Goal: Task Accomplishment & Management: Manage account settings

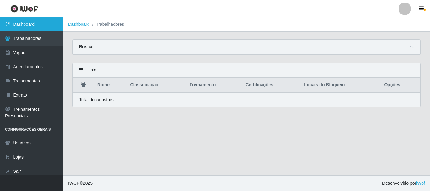
click at [33, 23] on link "Dashboard" at bounding box center [31, 24] width 63 height 14
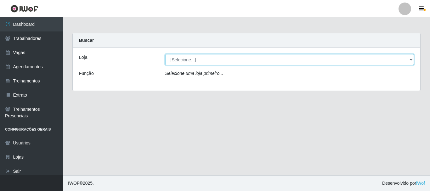
click at [198, 58] on select "[Selecione...] Supermercado Queiroz - Caicó" at bounding box center [289, 59] width 249 height 11
click at [165, 54] on select "[Selecione...] Supermercado Queiroz - Caicó" at bounding box center [289, 59] width 249 height 11
click at [195, 58] on select "[Selecione...] Supermercado Queiroz - Caicó" at bounding box center [289, 59] width 249 height 11
select select "512"
click at [165, 54] on select "[Selecione...] Supermercado Queiroz - Caicó" at bounding box center [289, 59] width 249 height 11
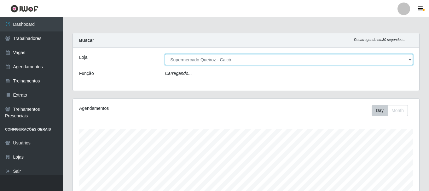
scroll to position [131, 346]
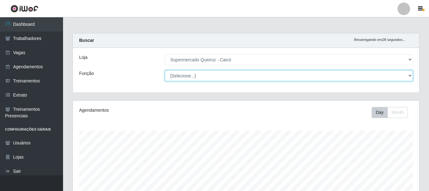
click at [191, 74] on select "[Selecione...] Embalador Embalador + Embalador ++" at bounding box center [289, 75] width 248 height 11
select select "1"
click at [165, 70] on select "[Selecione...] Embalador Embalador + Embalador ++" at bounding box center [289, 75] width 248 height 11
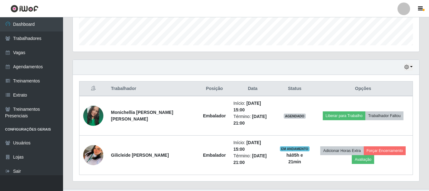
scroll to position [180, 0]
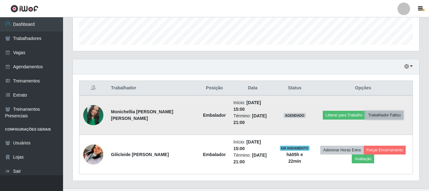
click at [380, 113] on button "Trabalhador Faltou" at bounding box center [384, 115] width 38 height 9
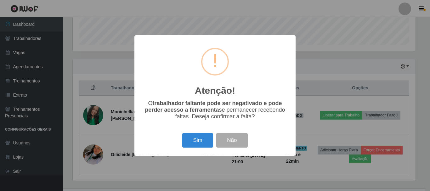
click at [203, 142] on button "Sim" at bounding box center [197, 140] width 31 height 15
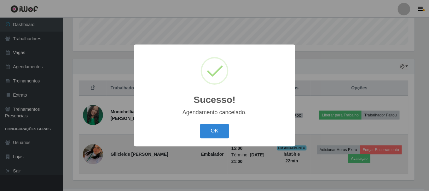
scroll to position [148, 0]
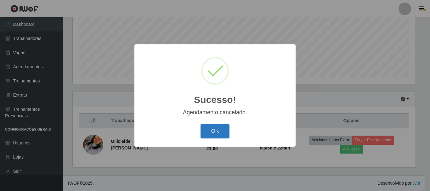
click at [212, 133] on button "OK" at bounding box center [215, 131] width 29 height 15
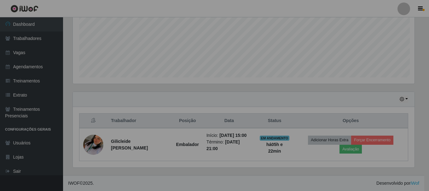
scroll to position [131, 346]
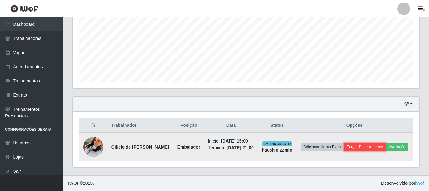
click at [377, 143] on button "Forçar Encerramento" at bounding box center [365, 147] width 42 height 9
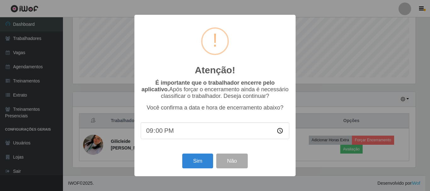
click at [152, 131] on input "21:00" at bounding box center [215, 131] width 149 height 17
type input "20:28"
click at [199, 156] on button "Sim" at bounding box center [197, 161] width 31 height 15
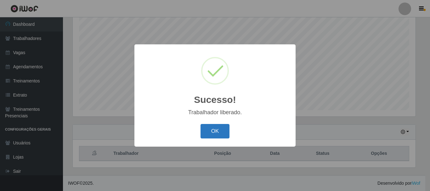
click at [210, 131] on button "OK" at bounding box center [215, 131] width 29 height 15
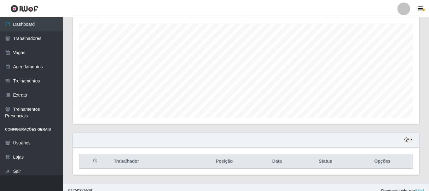
scroll to position [115, 0]
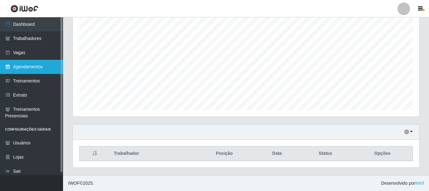
click at [45, 67] on link "Agendamentos" at bounding box center [31, 67] width 63 height 14
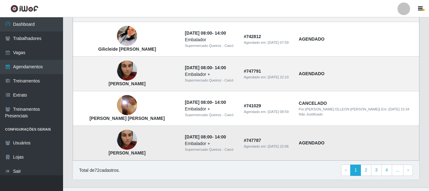
scroll to position [466, 0]
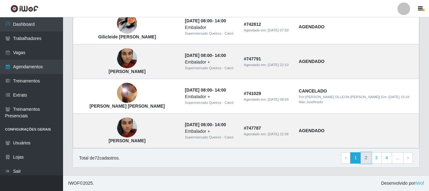
click at [368, 156] on link "2" at bounding box center [365, 157] width 11 height 11
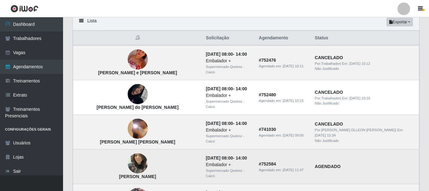
scroll to position [38, 0]
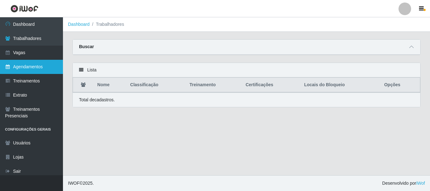
click at [26, 70] on link "Agendamentos" at bounding box center [31, 67] width 63 height 14
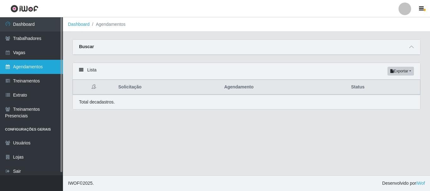
click at [27, 66] on link "Agendamentos" at bounding box center [31, 67] width 63 height 14
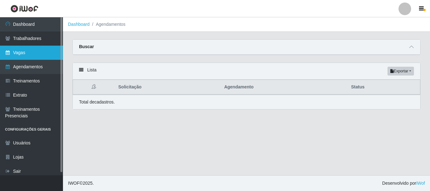
click at [26, 52] on link "Vagas" at bounding box center [31, 53] width 63 height 14
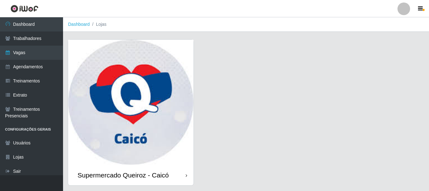
click at [112, 66] on img at bounding box center [130, 102] width 125 height 125
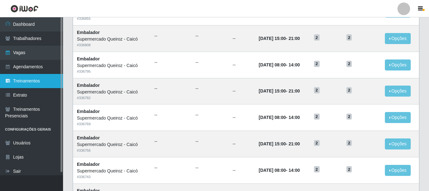
scroll to position [28, 0]
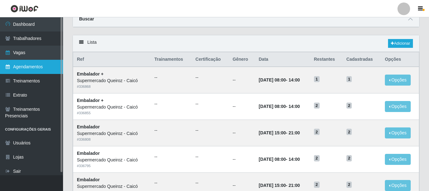
click at [24, 69] on link "Agendamentos" at bounding box center [31, 67] width 63 height 14
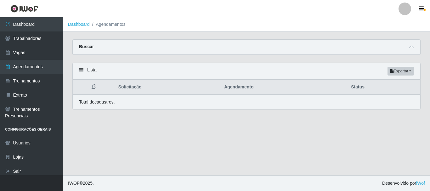
click at [267, 49] on div "Buscar" at bounding box center [247, 47] width 348 height 15
click at [89, 47] on strong "Buscar" at bounding box center [86, 46] width 15 height 5
click at [411, 46] on icon at bounding box center [411, 47] width 4 height 4
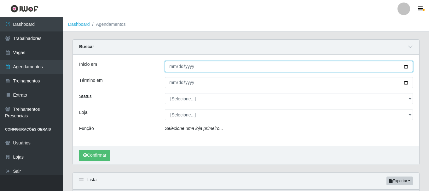
click at [406, 68] on input "Início em" at bounding box center [289, 66] width 248 height 11
type input "2025-09-26"
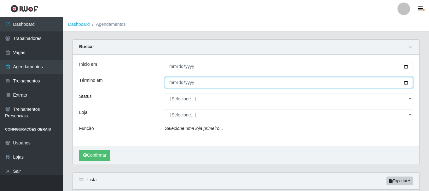
click at [406, 83] on input "Término em" at bounding box center [289, 82] width 248 height 11
type input "2025-09-26"
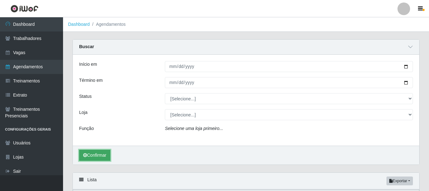
click at [106, 157] on button "Confirmar" at bounding box center [94, 155] width 31 height 11
click at [201, 132] on div "Selecione uma loja primeiro..." at bounding box center [288, 129] width 257 height 9
click at [163, 133] on div "Selecione uma loja primeiro..." at bounding box center [288, 129] width 257 height 9
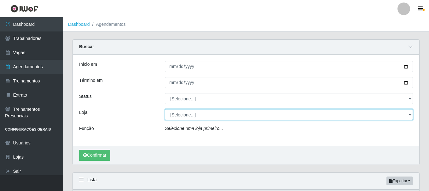
click at [188, 119] on select "[Selecione...] Supermercado Queiroz - Caicó" at bounding box center [289, 114] width 248 height 11
select select "512"
click at [165, 110] on select "[Selecione...] Supermercado Queiroz - Caicó" at bounding box center [289, 114] width 248 height 11
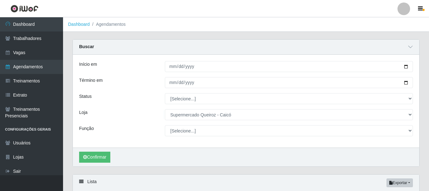
click at [111, 26] on li "Agendamentos" at bounding box center [108, 24] width 36 height 7
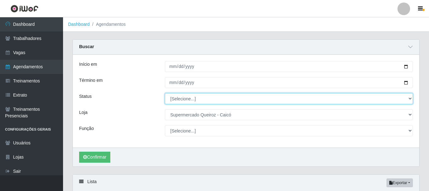
click at [214, 103] on select "[Selecione...] AGENDADO AGUARDANDO LIBERAR EM ANDAMENTO EM REVISÃO FINALIZADO C…" at bounding box center [289, 98] width 248 height 11
select select "AGENDADO"
click at [165, 94] on select "[Selecione...] AGENDADO AGUARDANDO LIBERAR EM ANDAMENTO EM REVISÃO FINALIZADO C…" at bounding box center [289, 98] width 248 height 11
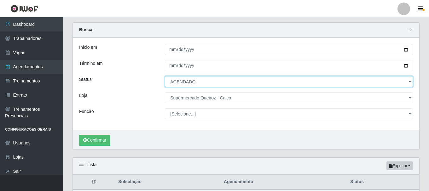
scroll to position [31, 0]
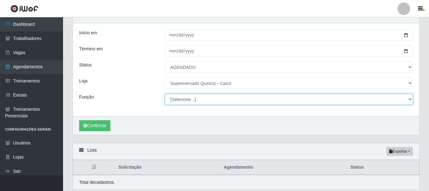
click at [196, 98] on select "[Selecione...] Embalador Embalador + Embalador ++" at bounding box center [289, 99] width 248 height 11
select select "1"
click at [165, 94] on select "[Selecione...] Embalador Embalador + Embalador ++" at bounding box center [289, 99] width 248 height 11
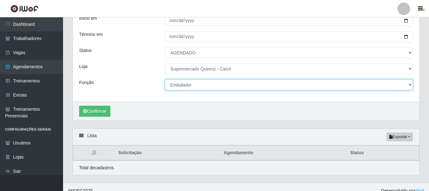
scroll to position [54, 0]
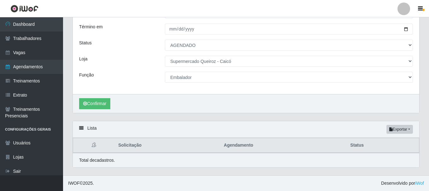
click at [79, 131] on div "Lista Exportar PDF Excel" at bounding box center [246, 129] width 346 height 17
click at [80, 128] on icon at bounding box center [81, 128] width 4 height 4
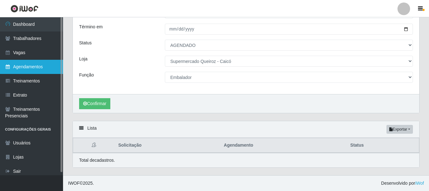
click at [23, 67] on link "Agendamentos" at bounding box center [31, 67] width 63 height 14
select select "[Selecione...]"
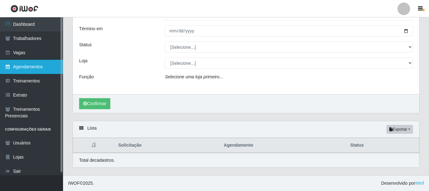
click at [23, 67] on link "Agendamentos" at bounding box center [31, 67] width 63 height 14
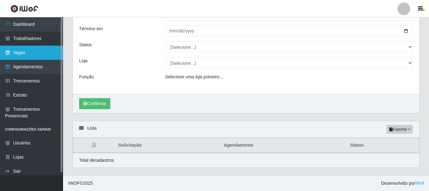
click at [15, 53] on link "Vagas" at bounding box center [31, 53] width 63 height 14
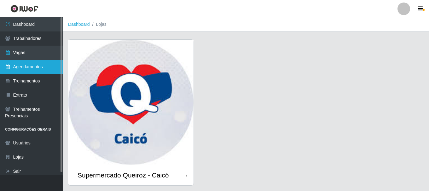
click at [18, 64] on link "Agendamentos" at bounding box center [31, 67] width 63 height 14
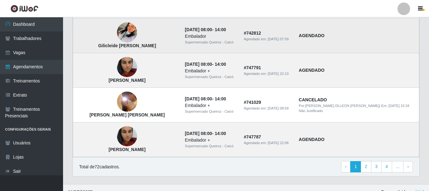
scroll to position [466, 0]
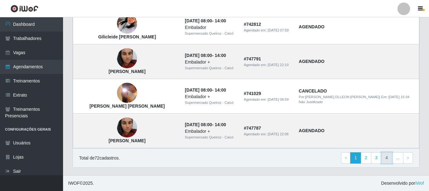
click at [386, 159] on link "4" at bounding box center [386, 157] width 11 height 11
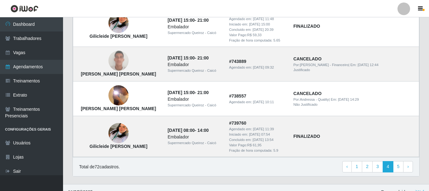
scroll to position [498, 0]
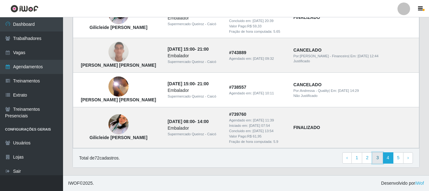
click at [379, 159] on link "3" at bounding box center [377, 157] width 11 height 11
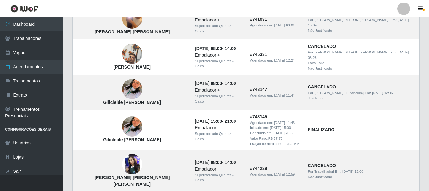
scroll to position [485, 0]
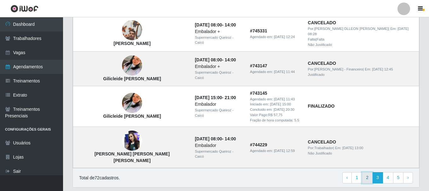
click at [369, 172] on link "2" at bounding box center [367, 177] width 11 height 11
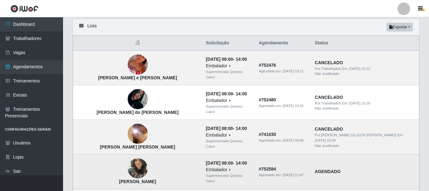
scroll to position [63, 0]
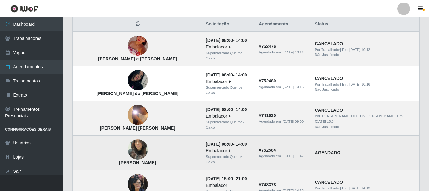
click at [128, 151] on img at bounding box center [138, 150] width 20 height 36
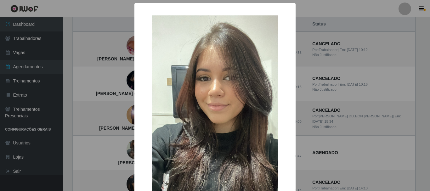
click at [205, 120] on img at bounding box center [215, 127] width 126 height 224
click at [205, 121] on img at bounding box center [215, 127] width 126 height 224
click at [207, 119] on img at bounding box center [215, 127] width 126 height 224
click at [207, 118] on img at bounding box center [215, 127] width 126 height 224
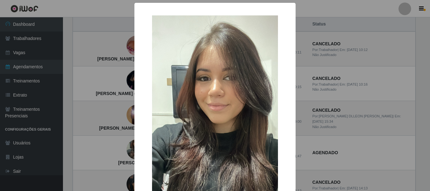
click at [297, 10] on div "× [PERSON_NAME] OK Cancel" at bounding box center [215, 95] width 430 height 191
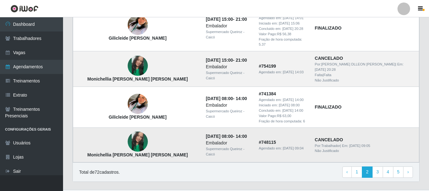
scroll to position [479, 0]
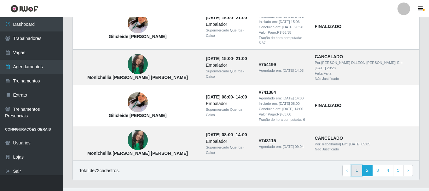
click at [357, 165] on link "1" at bounding box center [356, 170] width 11 height 11
